Goal: Task Accomplishment & Management: Use online tool/utility

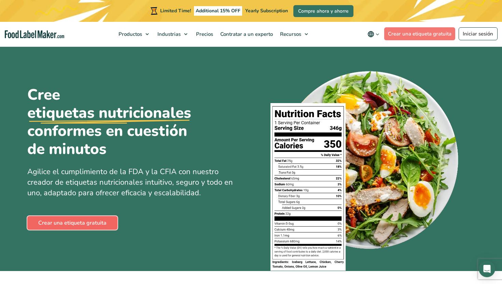
click at [51, 225] on link "Crear una etiqueta gratuita" at bounding box center [72, 223] width 90 height 14
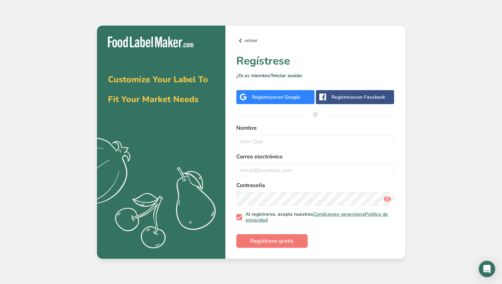
click at [292, 100] on span "con Google" at bounding box center [287, 97] width 25 height 6
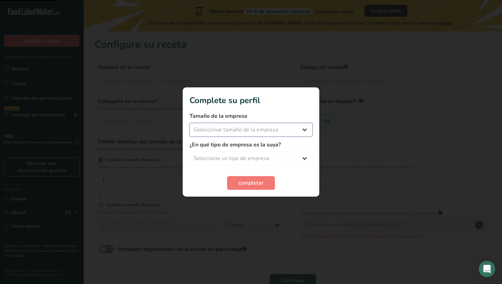
click at [251, 132] on select "Seleccionar tamaño de la empresa Menos de 10 empleados De 10 a 50 empleados De …" at bounding box center [251, 130] width 123 height 14
select select "1"
click at [190, 123] on select "Seleccionar tamaño de la empresa Menos de 10 empleados De 10 a 50 empleados De …" at bounding box center [251, 130] width 123 height 14
click at [246, 158] on select "Seleccione un tipo de empresa Fabricante de alimentos envasados Restaurante y c…" at bounding box center [251, 159] width 123 height 14
select select "2"
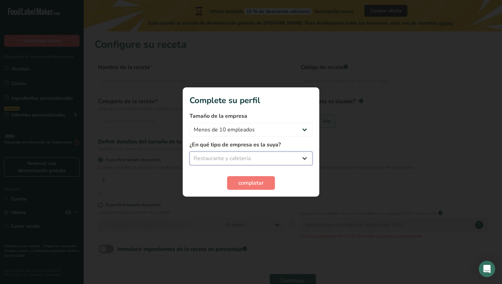
click at [190, 152] on select "Seleccione un tipo de empresa Fabricante de alimentos envasados Restaurante y c…" at bounding box center [251, 159] width 123 height 14
click at [246, 182] on span "completar" at bounding box center [250, 183] width 25 height 8
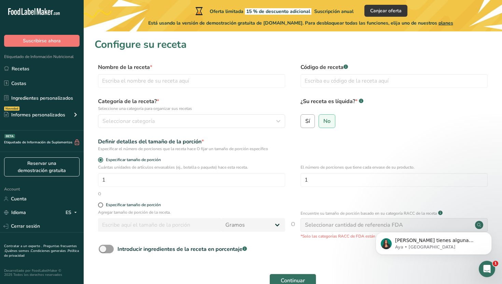
click at [307, 123] on span "Sí" at bounding box center [307, 121] width 5 height 7
click at [305, 123] on input "Sí" at bounding box center [303, 121] width 4 height 4
radio input "true"
radio input "false"
select select "22"
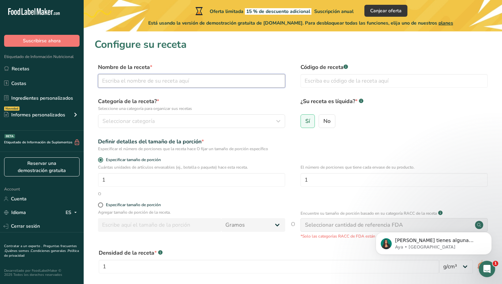
click at [124, 82] on input "text" at bounding box center [191, 81] width 187 height 14
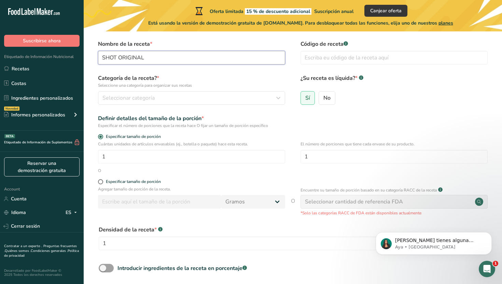
scroll to position [83, 0]
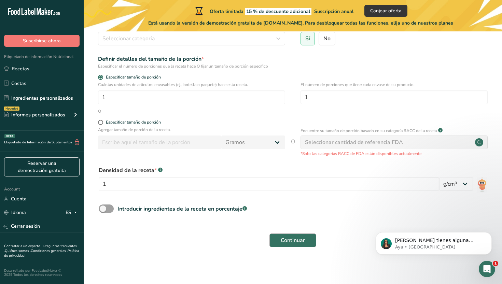
type input "SHOT ORIGINAL"
click at [297, 243] on span "Continuar" at bounding box center [293, 240] width 24 height 8
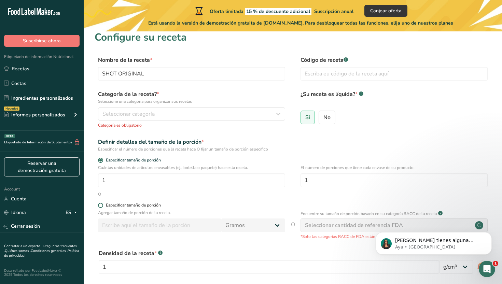
scroll to position [7, 0]
click at [144, 116] on span "Seleccionar categoría" at bounding box center [128, 114] width 52 height 8
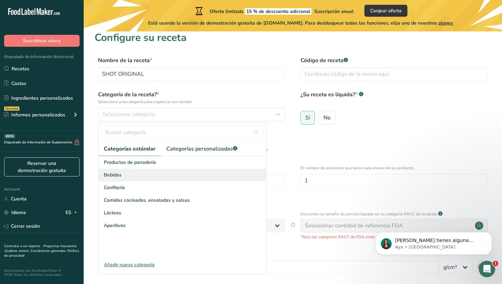
click at [131, 179] on div "Bebidas" at bounding box center [182, 175] width 168 height 13
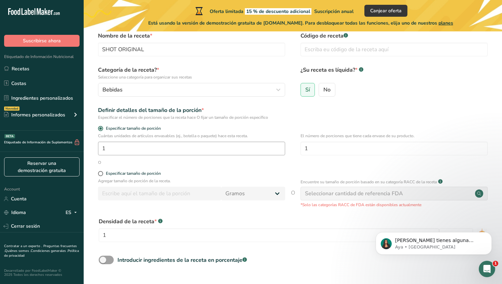
scroll to position [32, 0]
click at [102, 174] on span at bounding box center [100, 173] width 5 height 5
click at [102, 174] on input "Especificar tamaño de porción" at bounding box center [100, 173] width 4 height 4
radio input "true"
radio input "false"
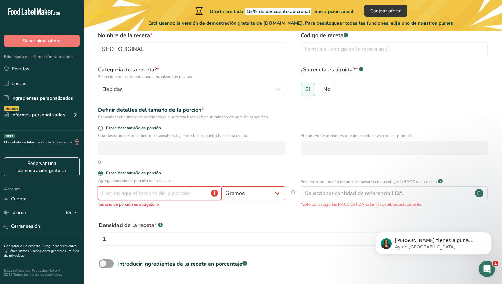
click at [118, 189] on input "number" at bounding box center [159, 193] width 123 height 14
type input "5"
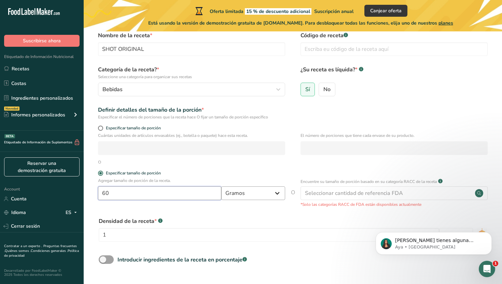
type input "60"
click at [235, 193] on select "Gramos kg mg mcg libras onza litro mL onza líquida cucharada cucharadita taza C…" at bounding box center [253, 193] width 64 height 14
select select "17"
click at [221, 186] on select "Gramos kg mg mcg libras onza litro mL onza líquida cucharada cucharadita taza C…" at bounding box center [253, 193] width 64 height 14
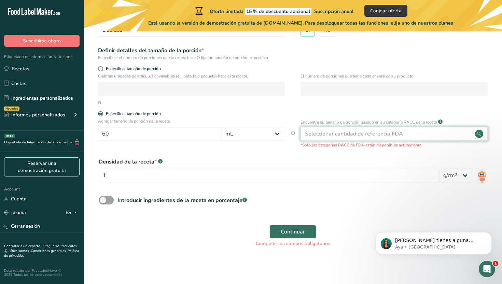
click at [374, 134] on div "Seleccionar cantidad de referencia FDA" at bounding box center [354, 134] width 98 height 8
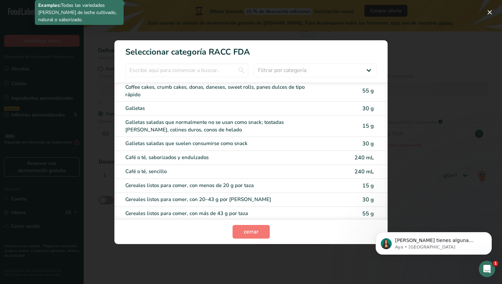
scroll to position [149, 0]
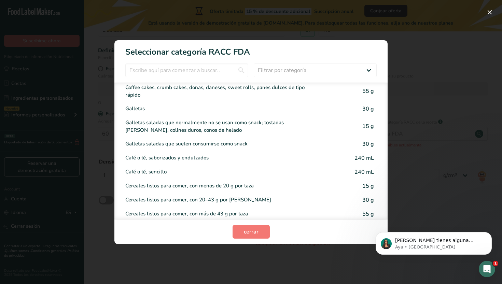
click at [236, 33] on div "RACC Category Selection Modal" at bounding box center [251, 142] width 502 height 284
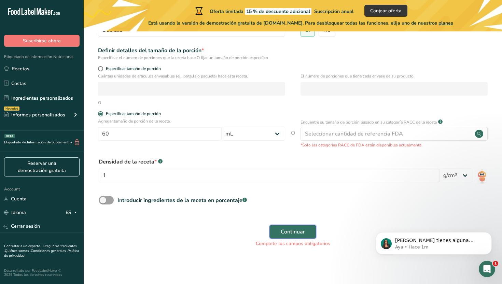
click at [281, 234] on span "Continuar" at bounding box center [293, 232] width 24 height 8
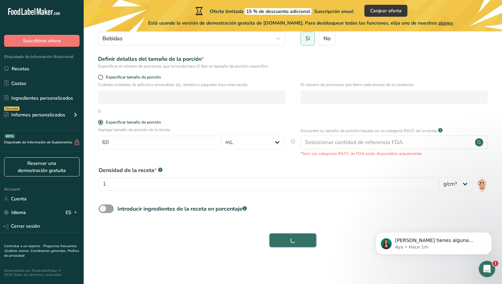
scroll to position [83, 0]
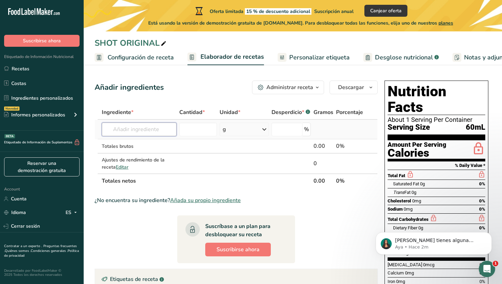
click at [159, 135] on input "text" at bounding box center [139, 130] width 75 height 14
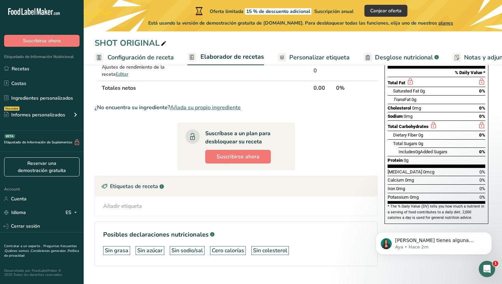
scroll to position [108, 0]
